Goal: Task Accomplishment & Management: Manage account settings

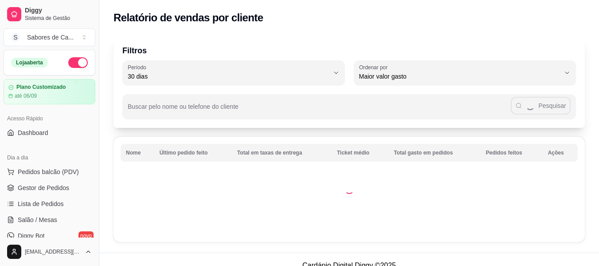
select select "30"
select select "HIGHEST_TOTAL_SPENT_WITH_ORDERS"
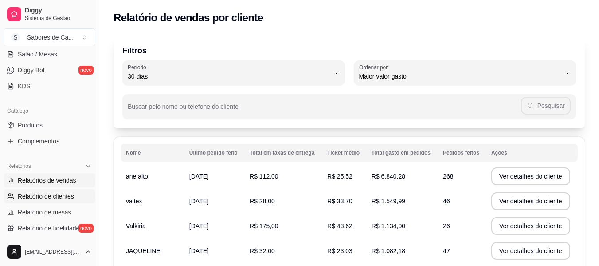
click at [66, 182] on span "Relatórios de vendas" at bounding box center [47, 180] width 59 height 9
select select "ALL"
select select "0"
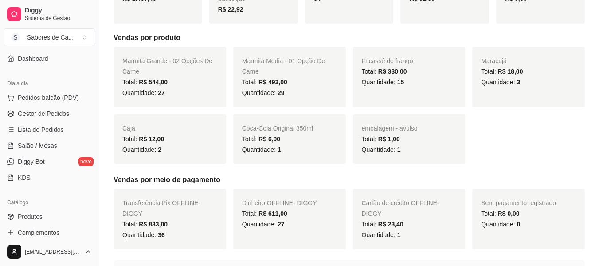
scroll to position [71, 0]
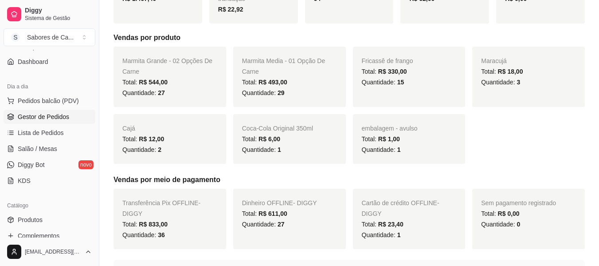
click at [71, 113] on link "Gestor de Pedidos" at bounding box center [50, 117] width 92 height 14
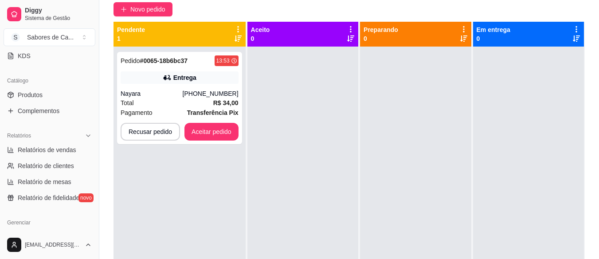
scroll to position [200, 0]
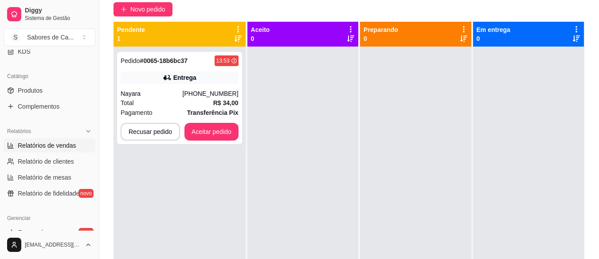
click at [65, 146] on span "Relatórios de vendas" at bounding box center [47, 145] width 59 height 9
select select "ALL"
select select "0"
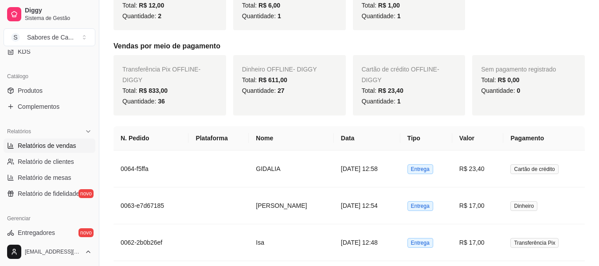
scroll to position [292, 0]
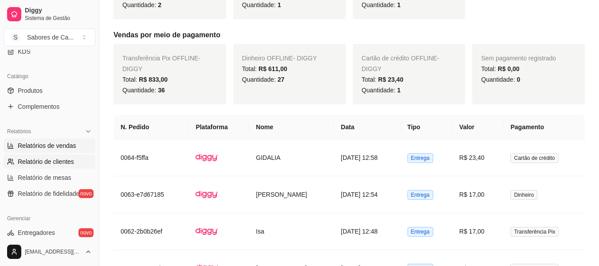
click at [72, 154] on link "Relatório de clientes" at bounding box center [50, 161] width 92 height 14
select select "30"
select select "HIGHEST_TOTAL_SPENT_WITH_ORDERS"
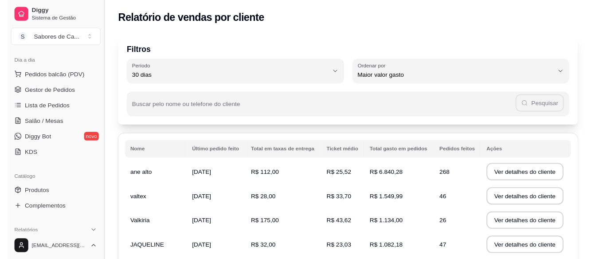
scroll to position [93, 0]
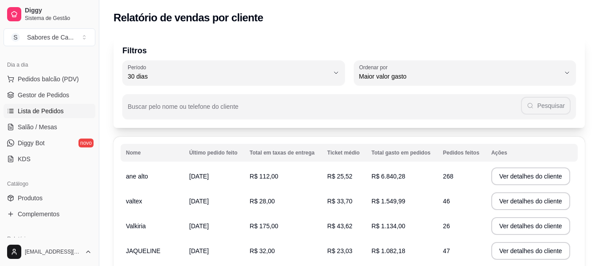
click at [78, 107] on link "Lista de Pedidos" at bounding box center [50, 111] width 92 height 14
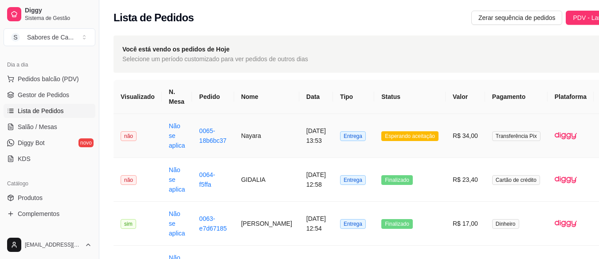
click at [569, 168] on button "IMPRESSORA" at bounding box center [563, 175] width 64 height 14
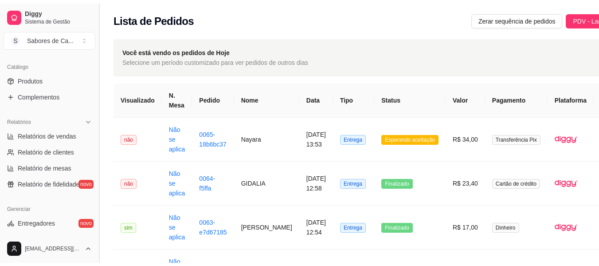
scroll to position [215, 0]
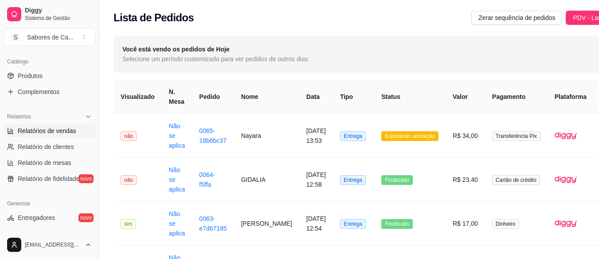
click at [74, 128] on span "Relatórios de vendas" at bounding box center [47, 130] width 59 height 9
select select "ALL"
select select "0"
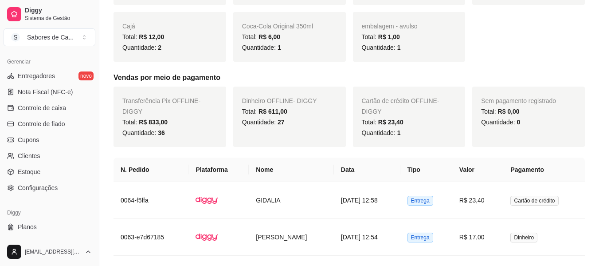
scroll to position [372, 0]
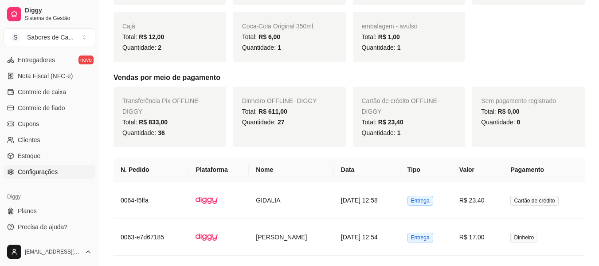
click at [56, 164] on link "Configurações" at bounding box center [50, 171] width 92 height 14
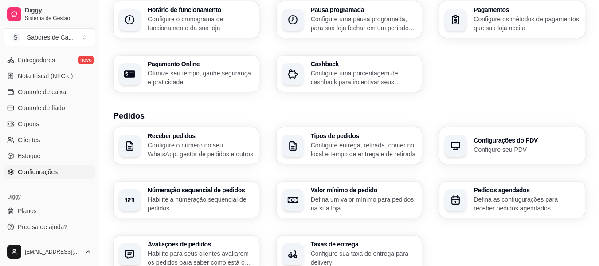
scroll to position [114, 0]
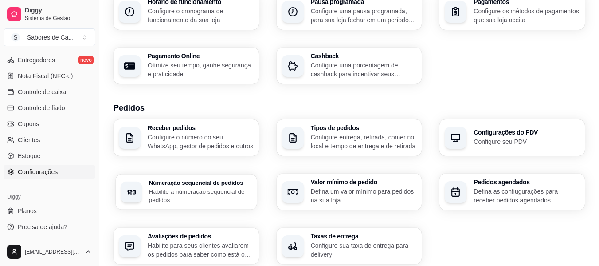
click at [189, 188] on p "Habilite a númeração sequencial de pedidos" at bounding box center [200, 195] width 102 height 17
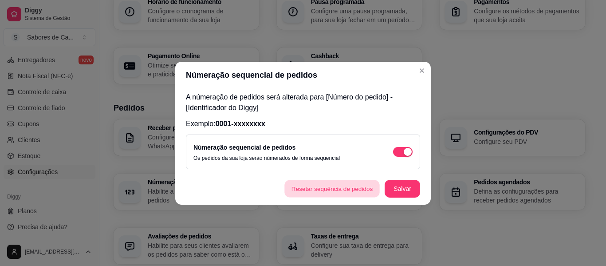
click at [311, 188] on button "Resetar sequência de pedidos" at bounding box center [331, 188] width 95 height 17
